Goal: Task Accomplishment & Management: Use online tool/utility

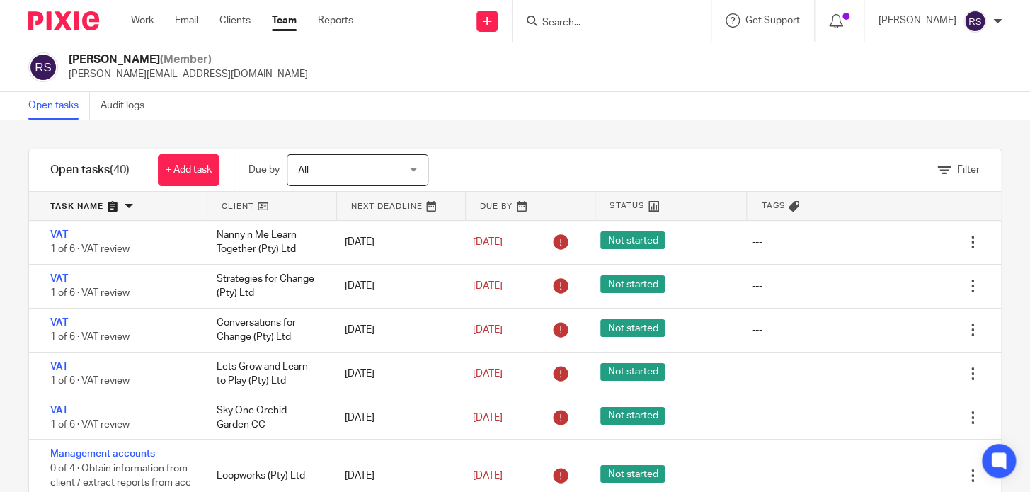
scroll to position [1222, 0]
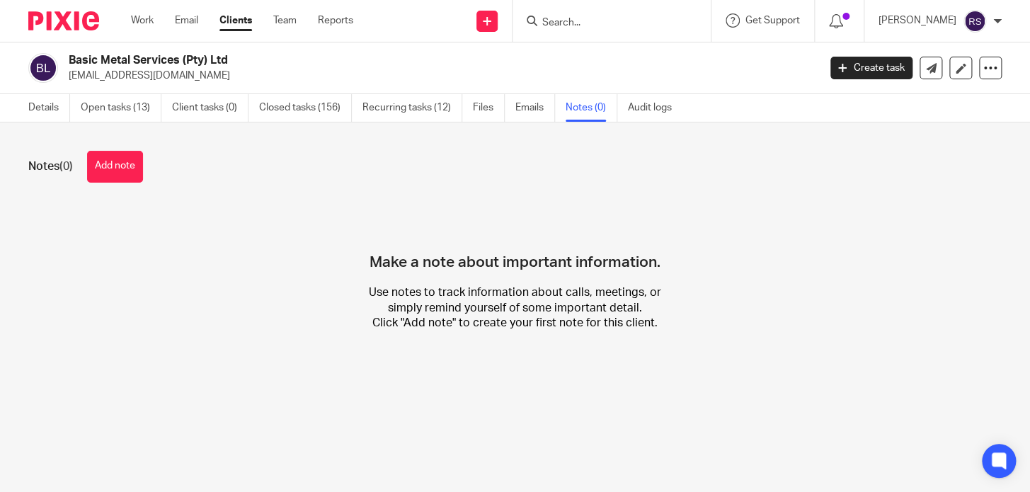
click at [616, 21] on input "Search" at bounding box center [604, 23] width 127 height 13
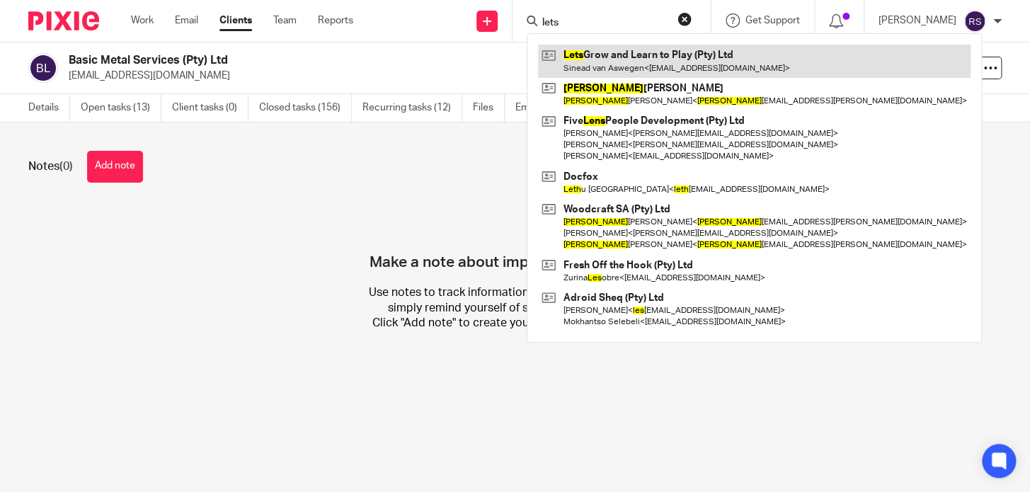
type input "lets"
click at [665, 59] on link at bounding box center [754, 61] width 432 height 33
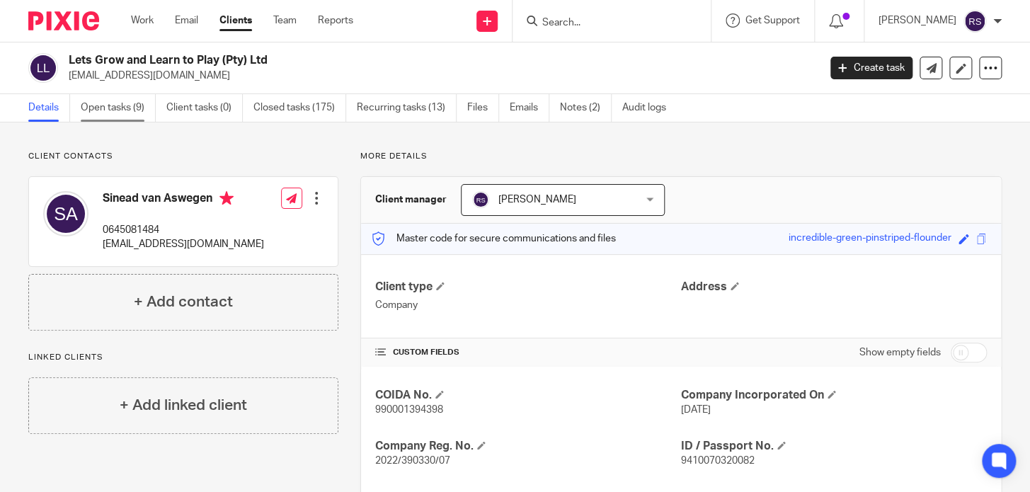
click at [98, 106] on link "Open tasks (9)" at bounding box center [118, 108] width 75 height 28
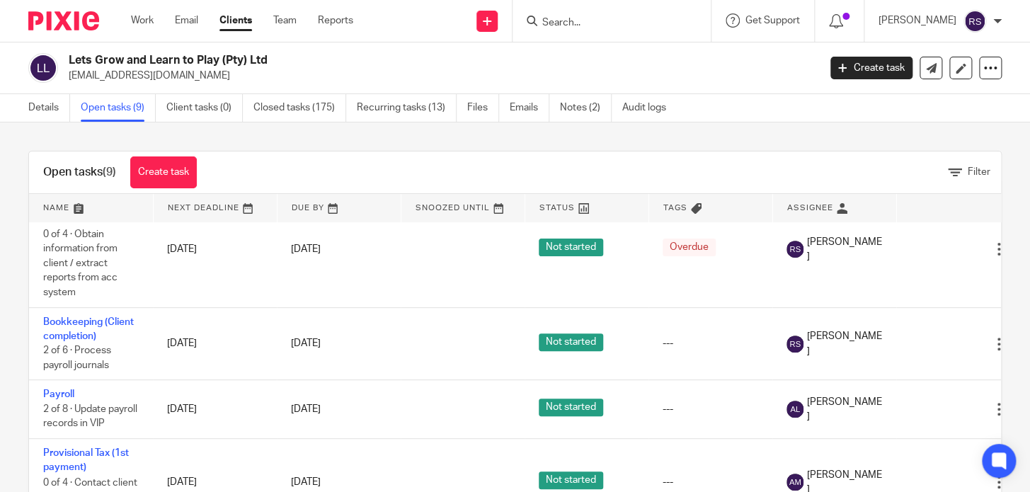
scroll to position [257, 0]
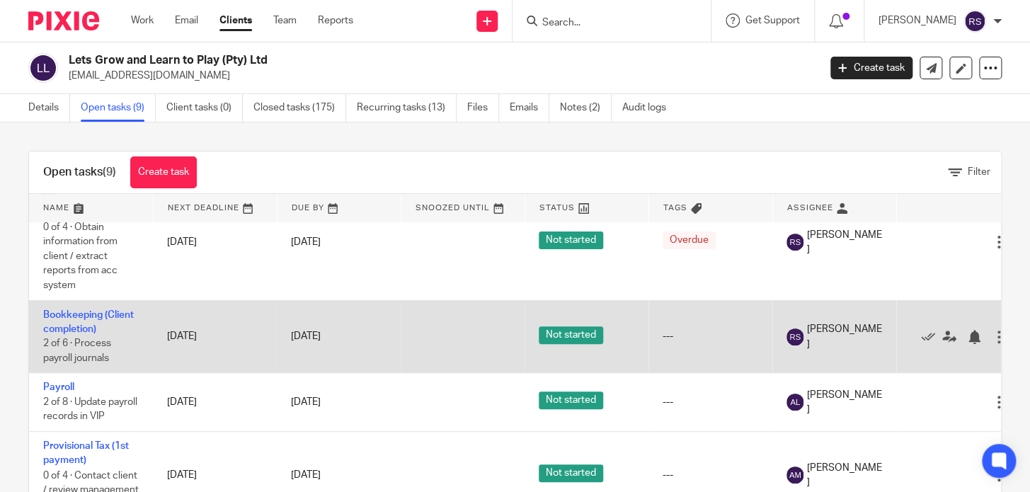
click at [72, 332] on td "Bookkeeping (Client completion) 2 of 6 · Process payroll journals" at bounding box center [91, 336] width 124 height 73
click at [71, 334] on link "Bookkeeping (Client completion)" at bounding box center [88, 322] width 91 height 24
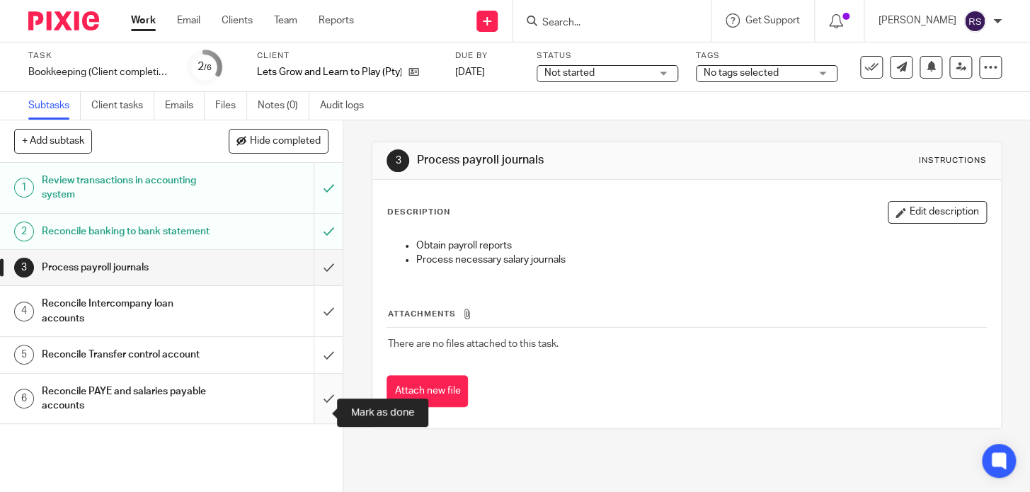
click at [321, 407] on input "submit" at bounding box center [171, 399] width 343 height 50
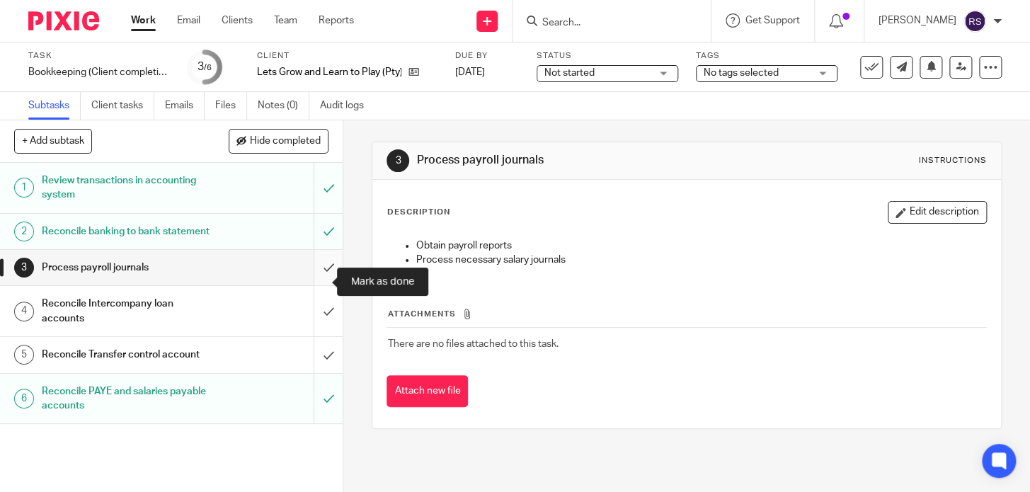
click at [310, 285] on input "submit" at bounding box center [171, 267] width 343 height 35
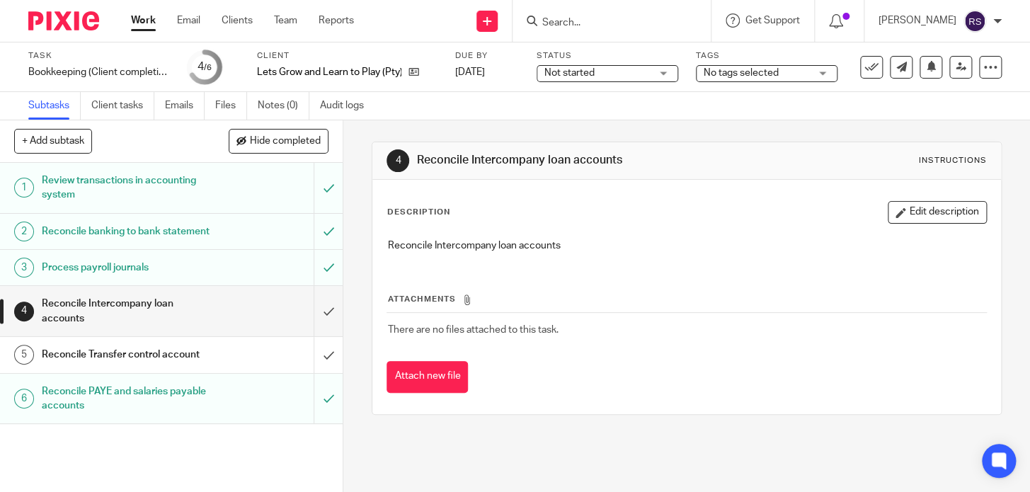
drag, startPoint x: 631, startPoint y: 161, endPoint x: 490, endPoint y: 161, distance: 140.8
click at [490, 161] on h1 "Reconcile Intercompany loan accounts" at bounding box center [567, 160] width 300 height 15
drag, startPoint x: 429, startPoint y: 214, endPoint x: 381, endPoint y: 246, distance: 58.1
click at [430, 214] on p "Description" at bounding box center [417, 212] width 63 height 11
click at [205, 318] on div "Reconcile Intercompany loan accounts" at bounding box center [171, 311] width 258 height 36
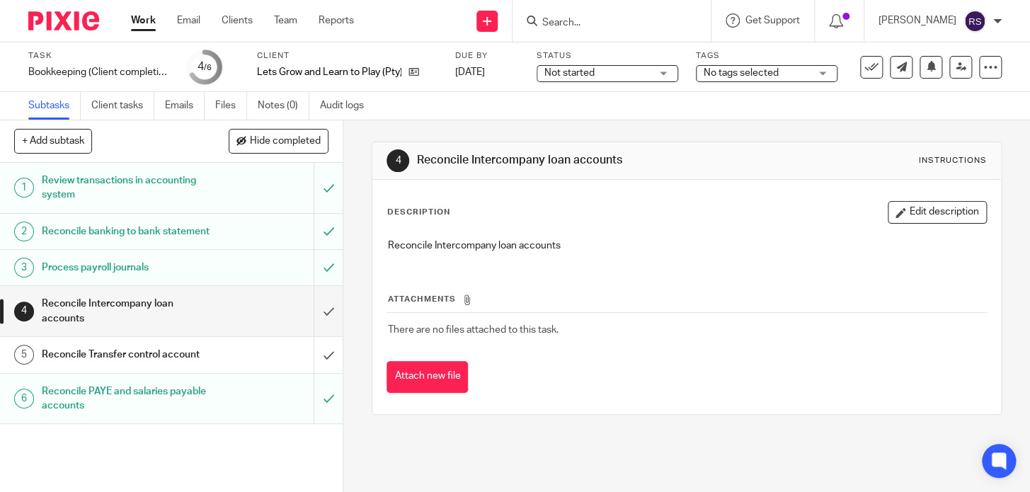
click at [568, 228] on div "Description Edit description Reconcile Intercompany loan accounts" at bounding box center [685, 232] width 599 height 63
click at [313, 327] on input "submit" at bounding box center [171, 311] width 343 height 50
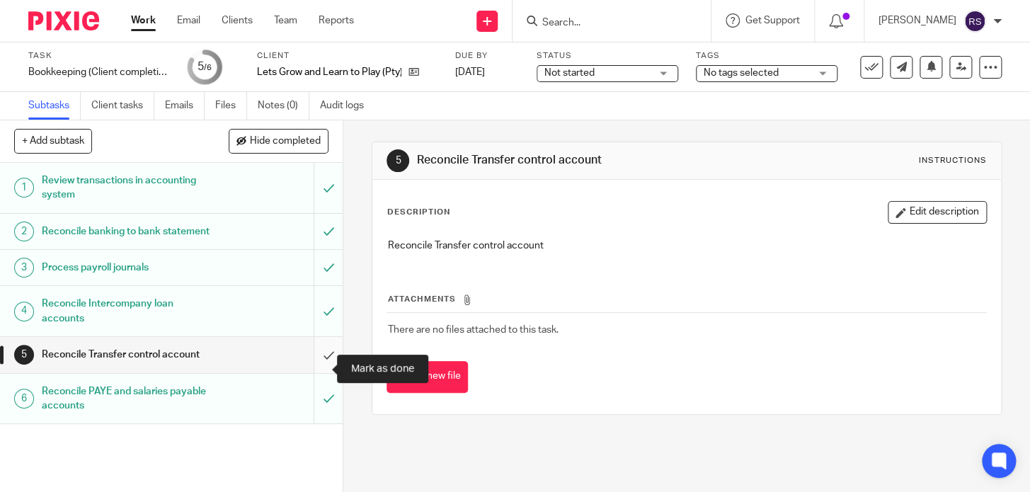
click at [311, 364] on input "submit" at bounding box center [171, 354] width 343 height 35
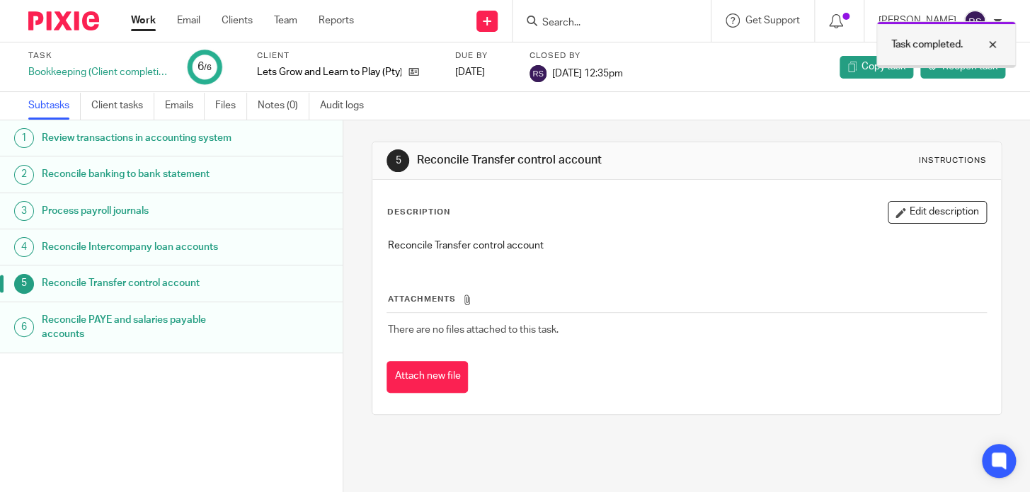
click at [989, 45] on div at bounding box center [982, 44] width 38 height 17
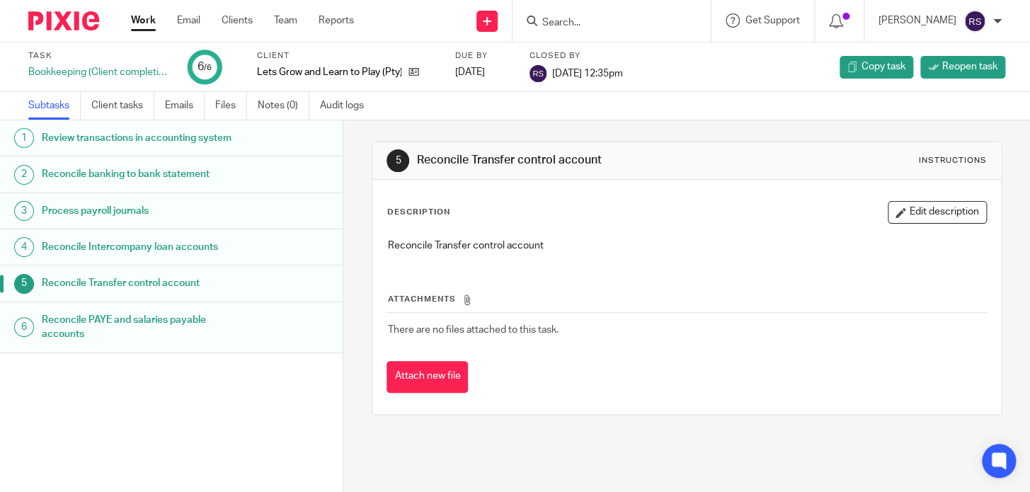
click at [737, 85] on div "Task Bookkeeping (Client completion) 6 /6 Client Lets Grow and Learn to Play (P…" at bounding box center [515, 67] width 1030 height 50
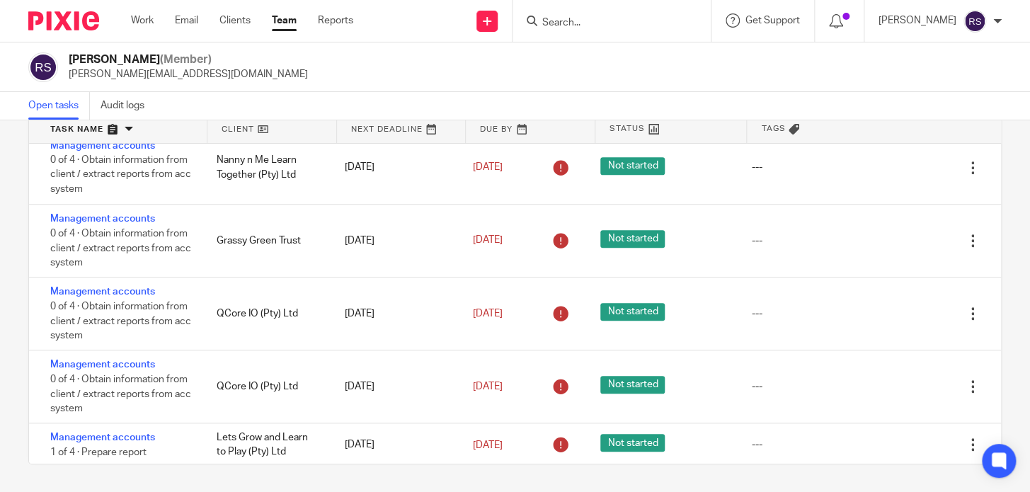
scroll to position [193, 0]
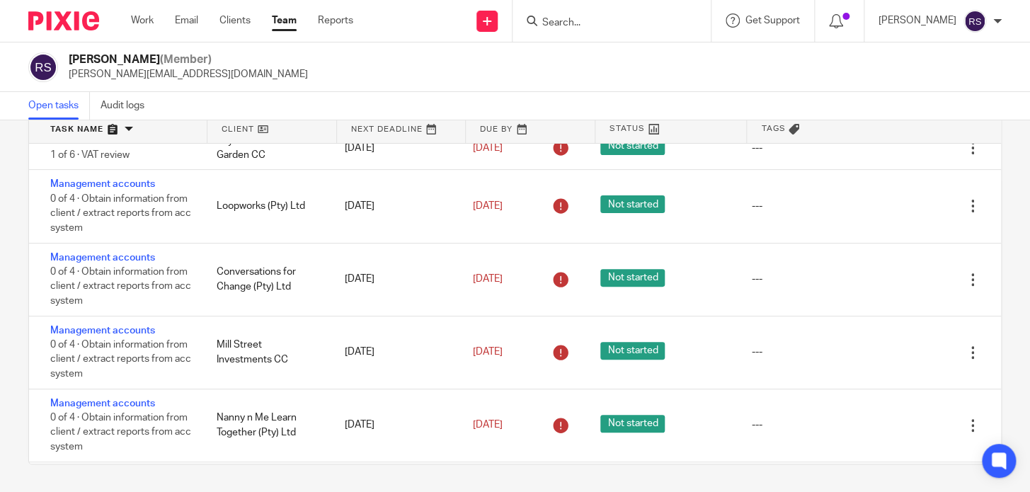
click at [153, 129] on link at bounding box center [118, 129] width 178 height 28
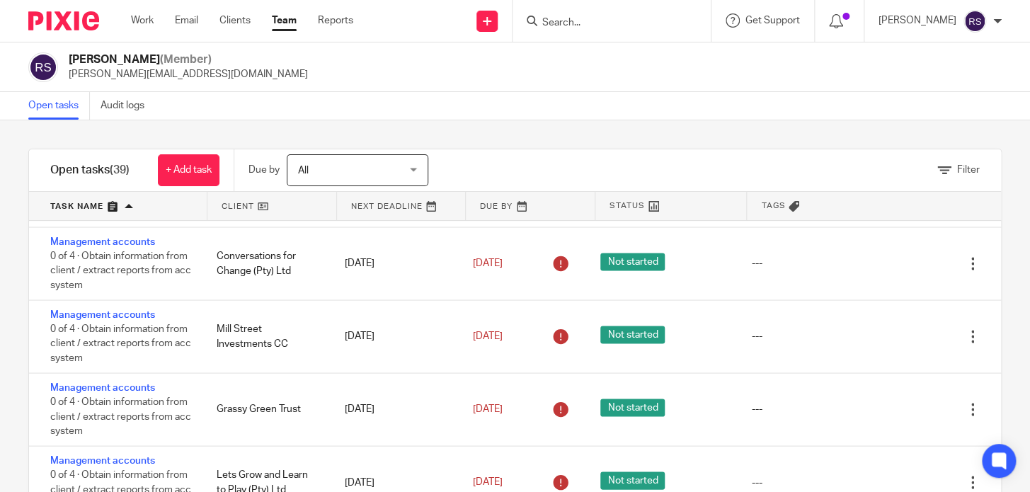
scroll to position [1158, 0]
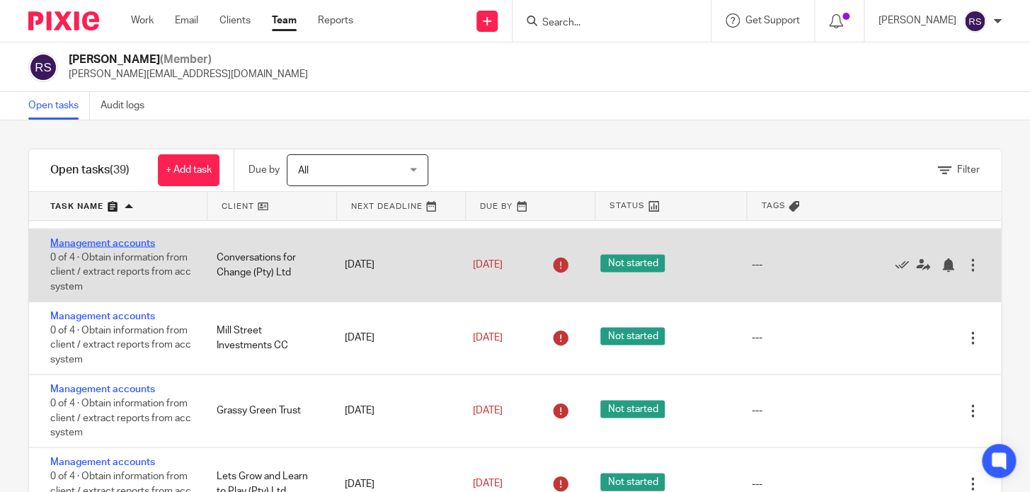
click at [113, 238] on link "Management accounts" at bounding box center [102, 243] width 105 height 10
